Goal: Use online tool/utility

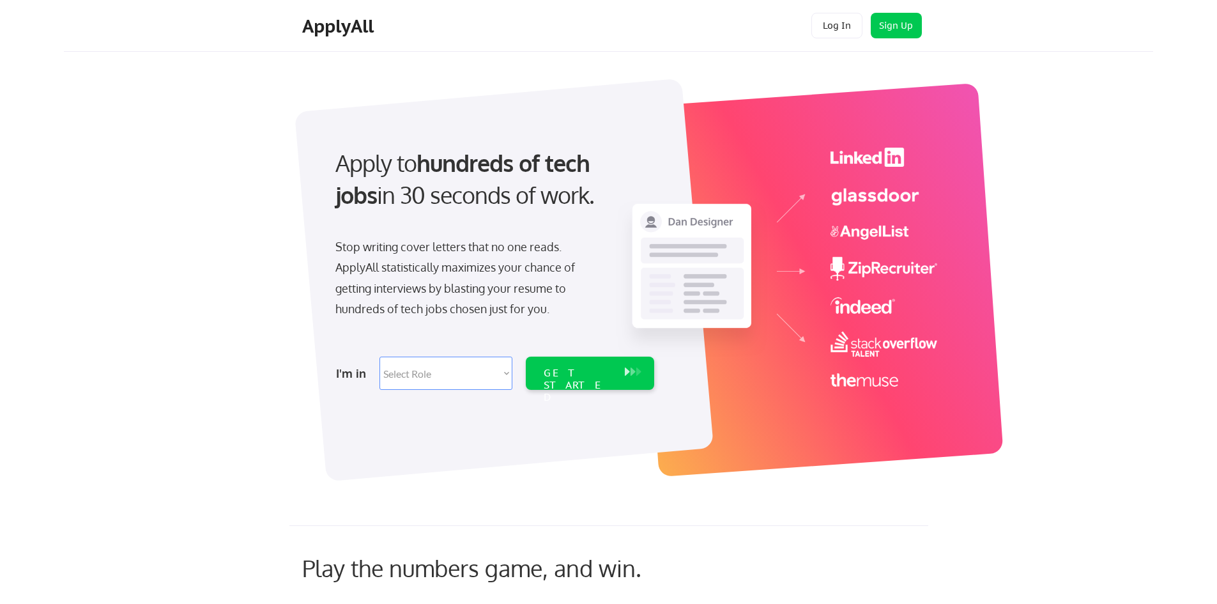
scroll to position [199, 0]
click at [504, 374] on select "Select Role Software Engineering Product Management Customer Success Sales UI/U…" at bounding box center [445, 372] width 133 height 33
select select ""marketing___comms""
click at [379, 356] on select "Select Role Software Engineering Product Management Customer Success Sales UI/U…" at bounding box center [445, 372] width 133 height 33
select select ""marketing___comms""
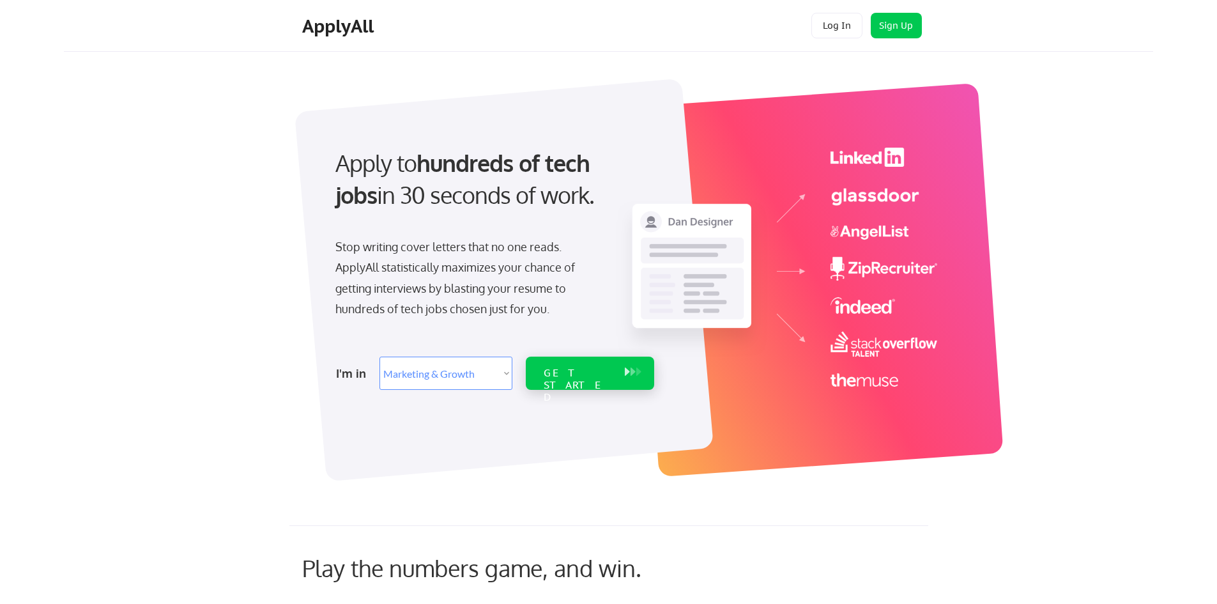
click at [607, 380] on div "GET STARTED" at bounding box center [577, 372] width 81 height 33
select select ""marketing___comms""
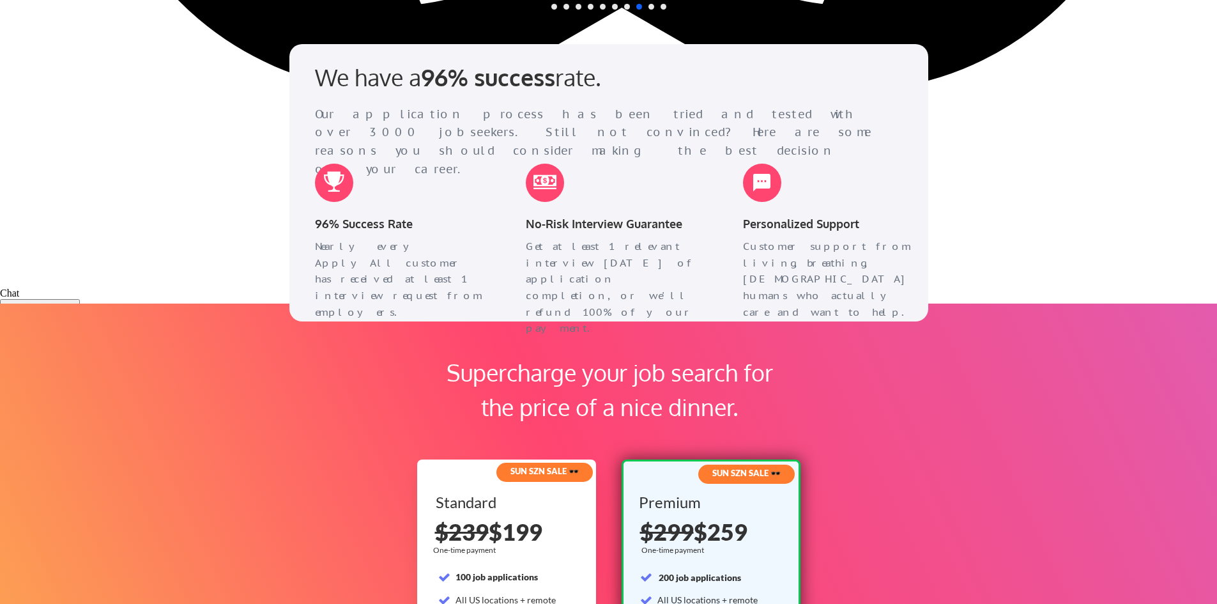
scroll to position [938, 0]
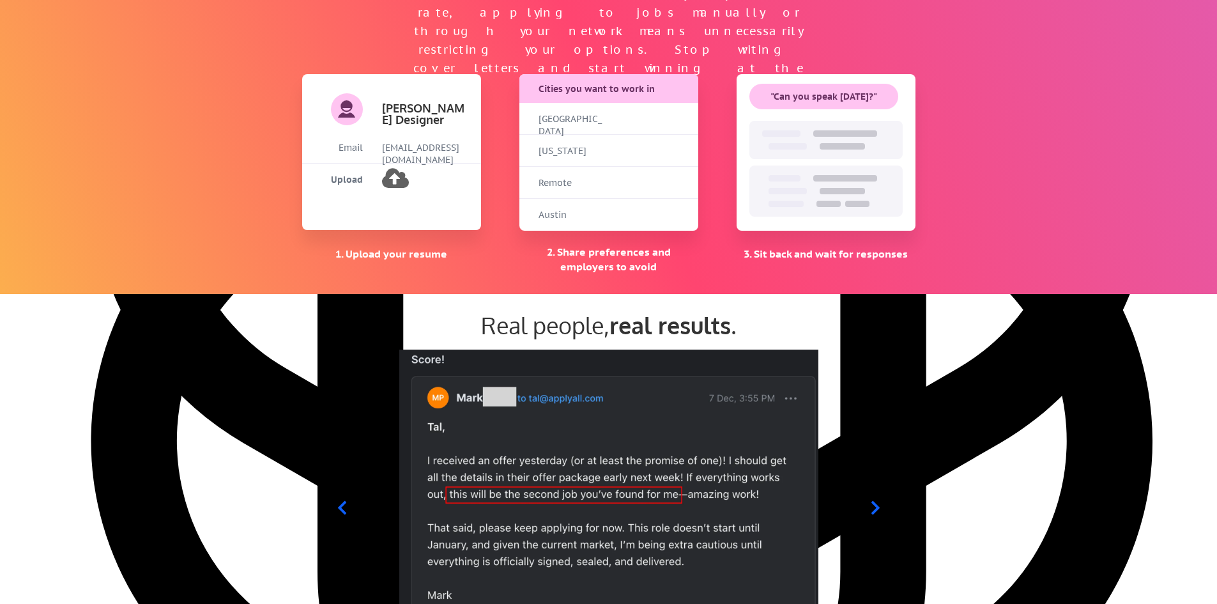
select select ""PLACEHOLDER_1427118222253""
